Goal: Communication & Community: Connect with others

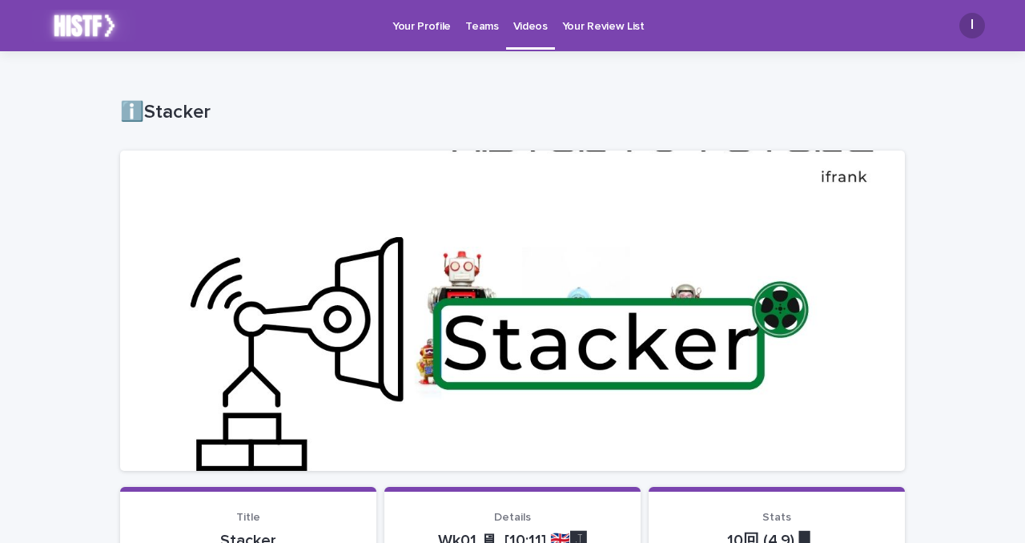
click at [473, 30] on p "Teams" at bounding box center [481, 17] width 33 height 34
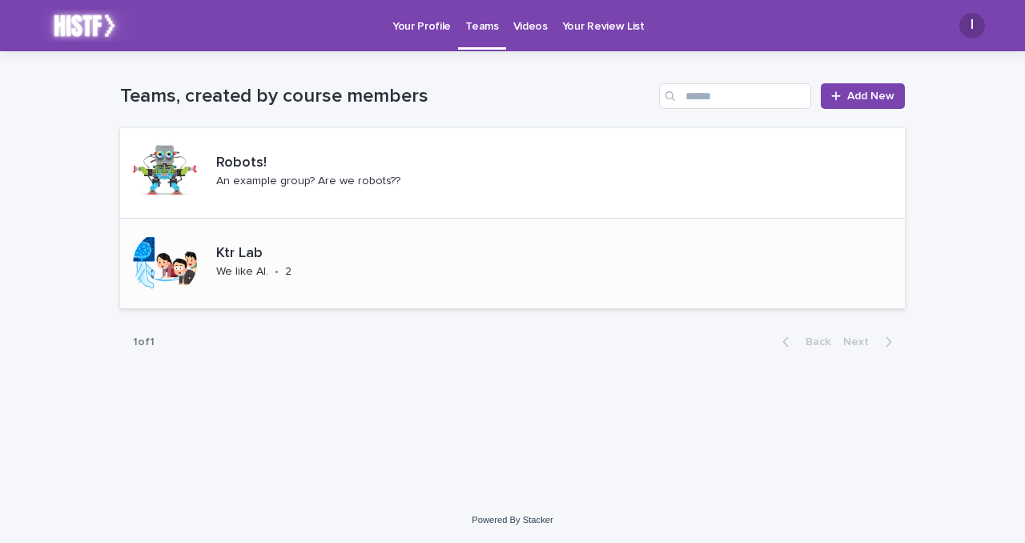
click at [318, 255] on p "Ktr Lab" at bounding box center [277, 254] width 122 height 18
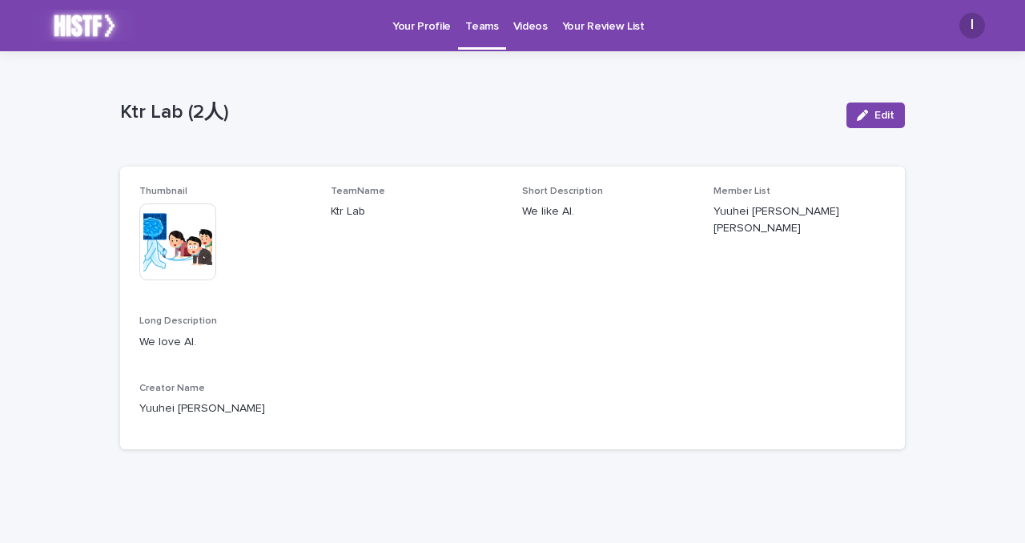
click at [419, 35] on link "Your Profile" at bounding box center [421, 25] width 73 height 50
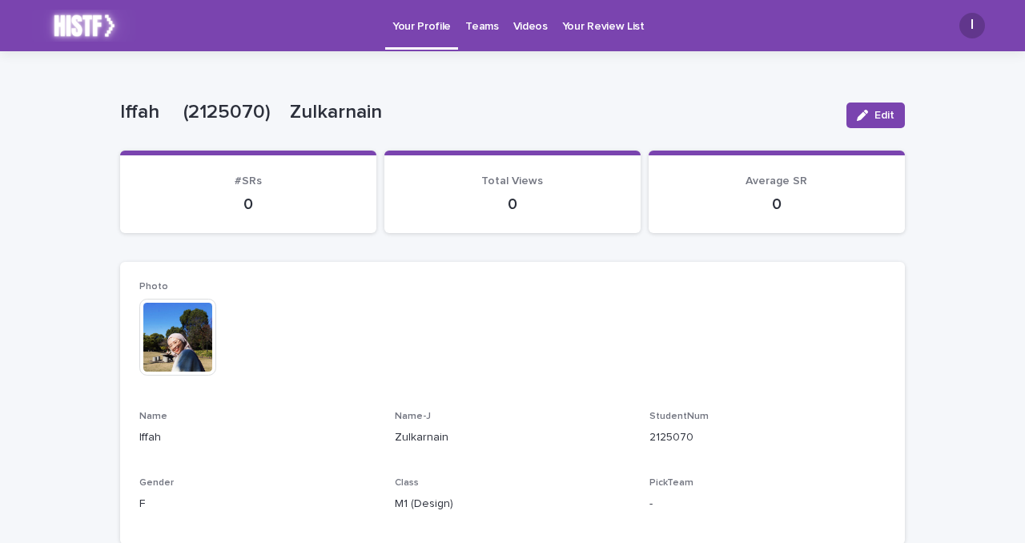
click at [489, 25] on p "Teams" at bounding box center [481, 17] width 33 height 34
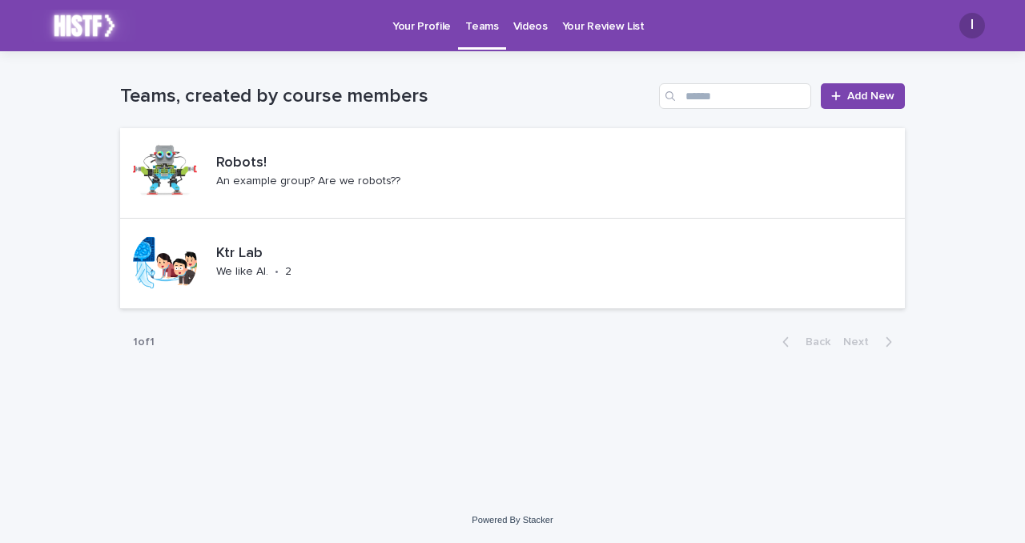
click at [381, 421] on div "Loading... Saving… Loading... Saving… Teams, created by course members Add New …" at bounding box center [512, 254] width 801 height 406
click at [307, 194] on div "Robots! An example group? Are we robots??" at bounding box center [334, 173] width 248 height 50
click at [313, 265] on div "Ktr Lab We like AI. • 2" at bounding box center [277, 264] width 135 height 50
click at [390, 359] on div "1 of 1 Back Next" at bounding box center [512, 342] width 785 height 40
